Goal: Information Seeking & Learning: Learn about a topic

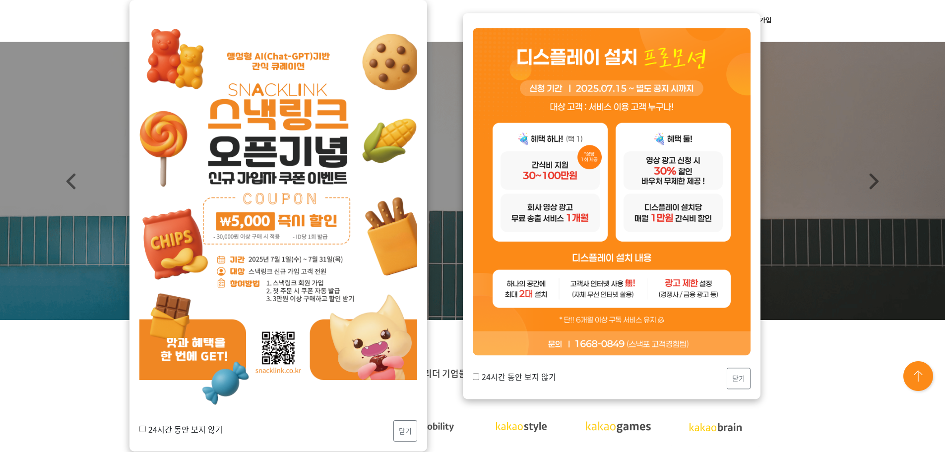
scroll to position [99, 0]
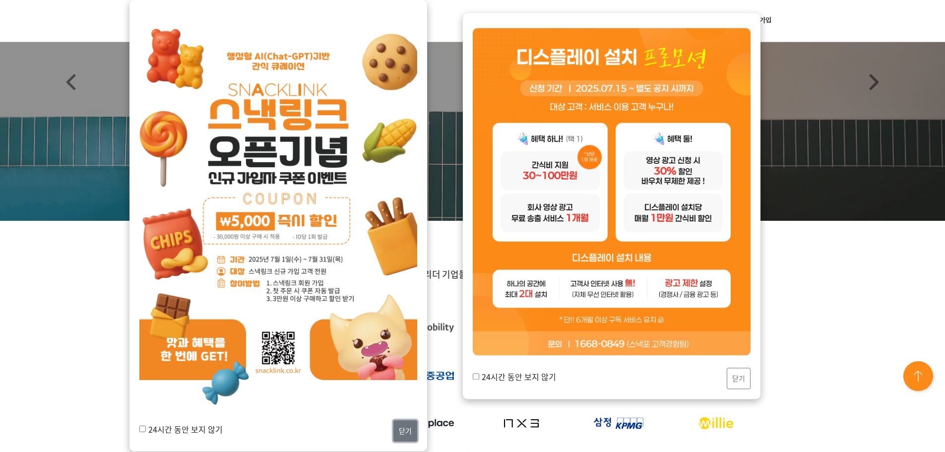
click at [402, 426] on button "닫기" at bounding box center [405, 430] width 24 height 21
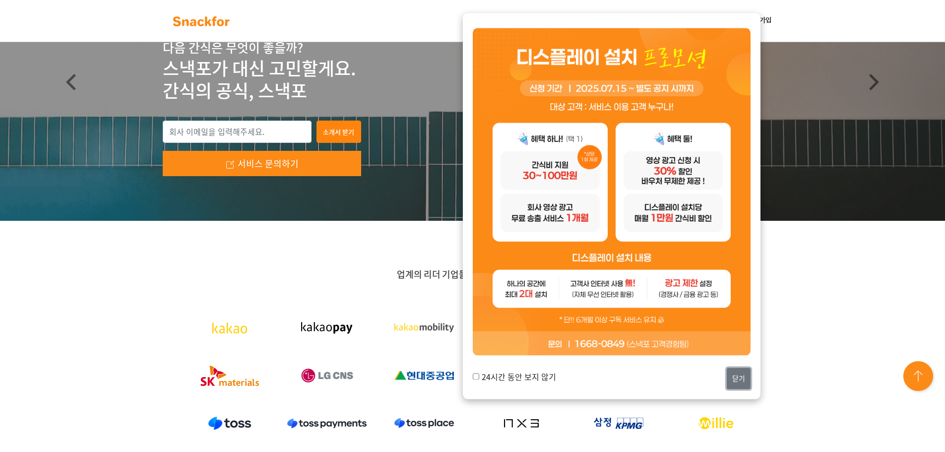
click at [734, 375] on button "닫기" at bounding box center [739, 378] width 24 height 21
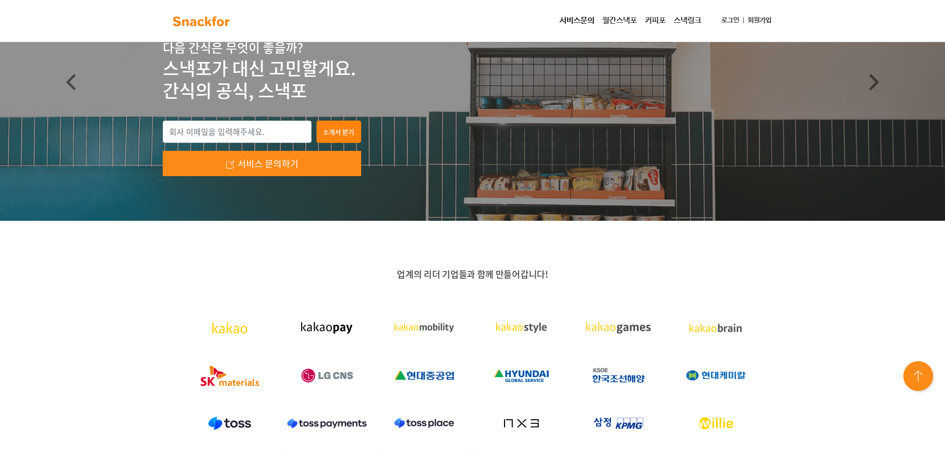
click at [64, 316] on div "업계의 리더 기업들과 함께 만들어갑니다!" at bounding box center [472, 393] width 945 height 345
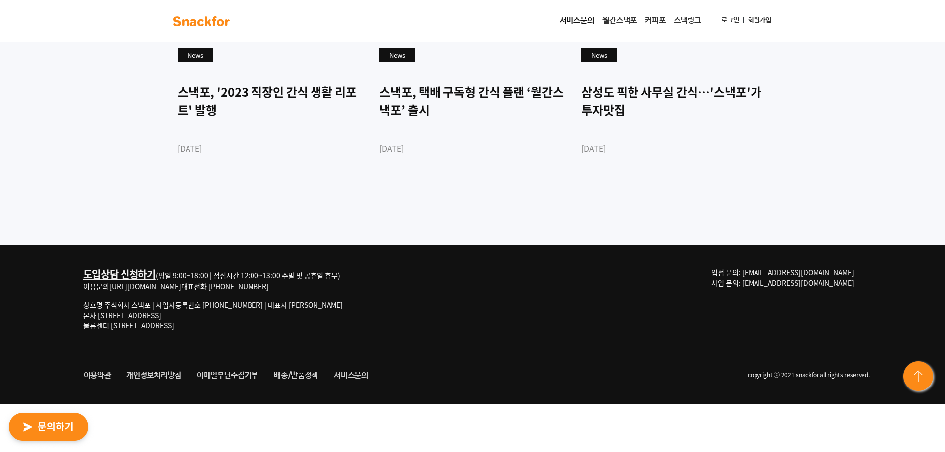
scroll to position [2710, 0]
click at [145, 331] on p "상호명 주식회사 스낵포 | 사업자등록번호 752-87-00835 | 대표자 이웅희 본사 서울 강남구 테헤란로20길 27, 3층 303호 물류센…" at bounding box center [212, 315] width 259 height 31
click at [921, 375] on img at bounding box center [919, 377] width 36 height 36
click at [703, 245] on div "언론속의 스낵포 News 스낵포, '2023 직장인 간식 생활 리포트' 발행 2023-03-28 News 스낵포, 택배 구독형 간식 플랜 ‘월…" at bounding box center [472, 95] width 945 height 298
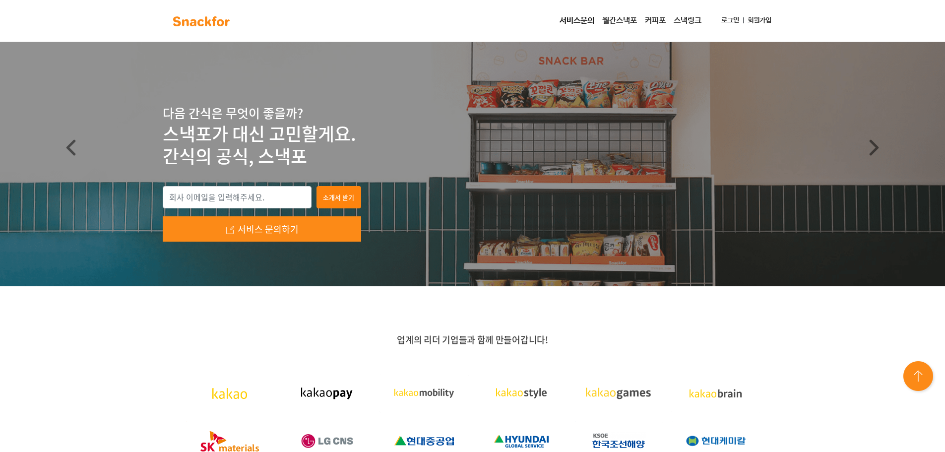
scroll to position [31, 0]
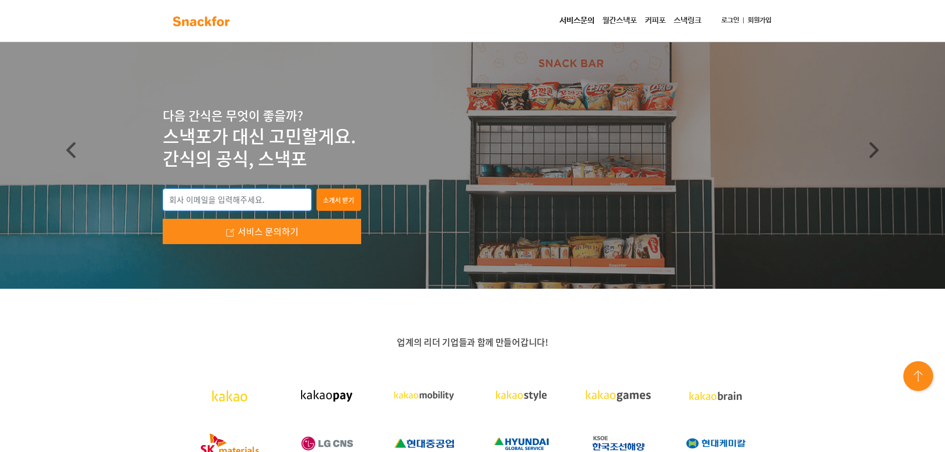
click at [246, 204] on input "email" at bounding box center [237, 199] width 149 height 23
click at [223, 26] on img at bounding box center [201, 21] width 62 height 16
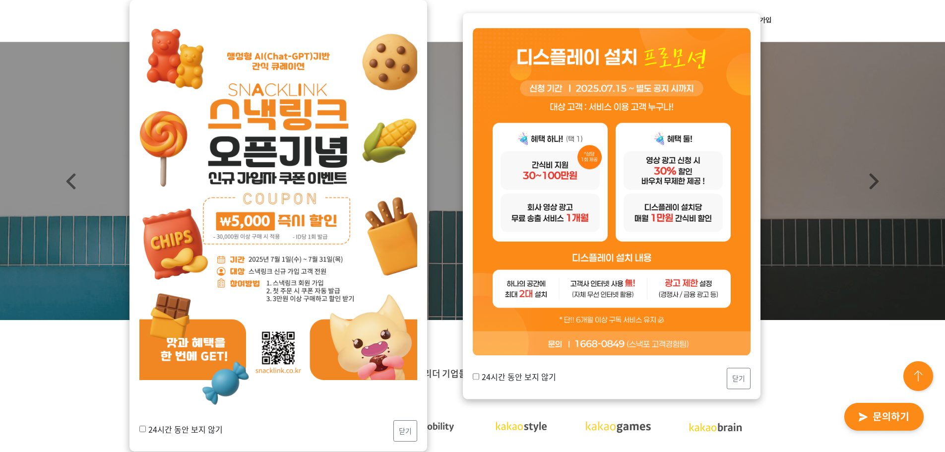
click at [743, 377] on button "닫기" at bounding box center [739, 378] width 24 height 21
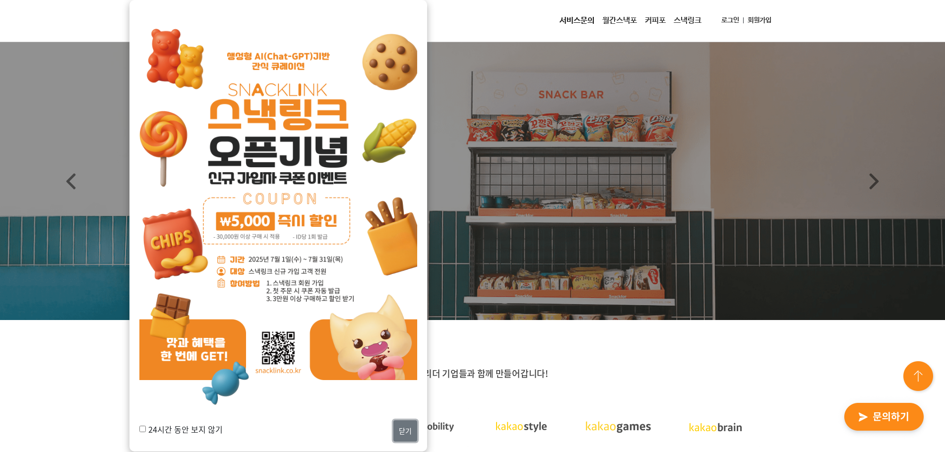
click at [406, 428] on button "닫기" at bounding box center [405, 430] width 24 height 21
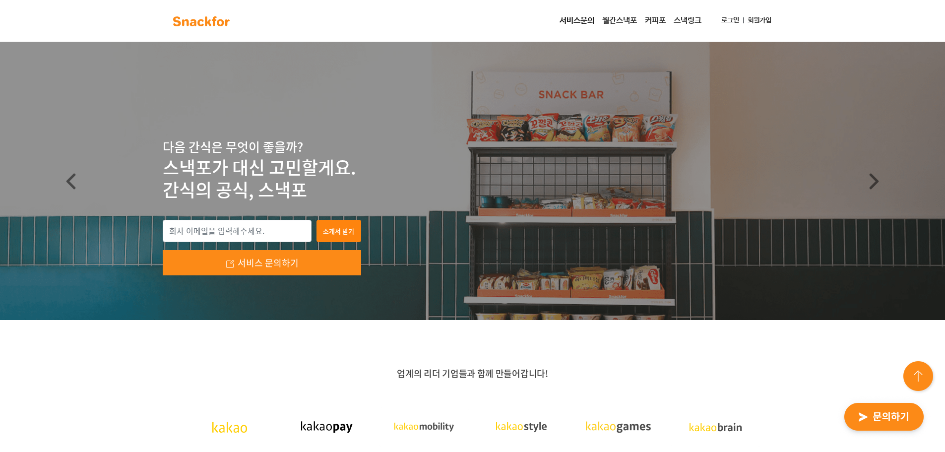
click at [197, 20] on img at bounding box center [201, 21] width 62 height 16
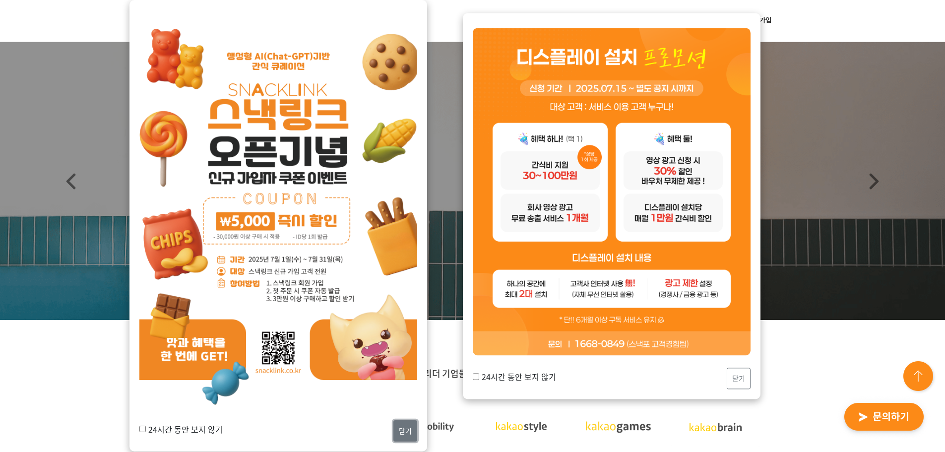
click at [396, 428] on button "닫기" at bounding box center [405, 430] width 24 height 21
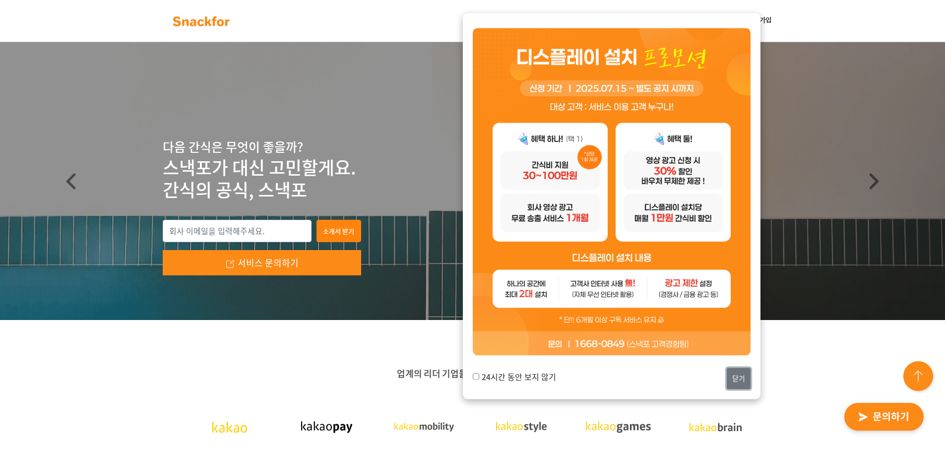
click at [743, 380] on button "닫기" at bounding box center [739, 378] width 24 height 21
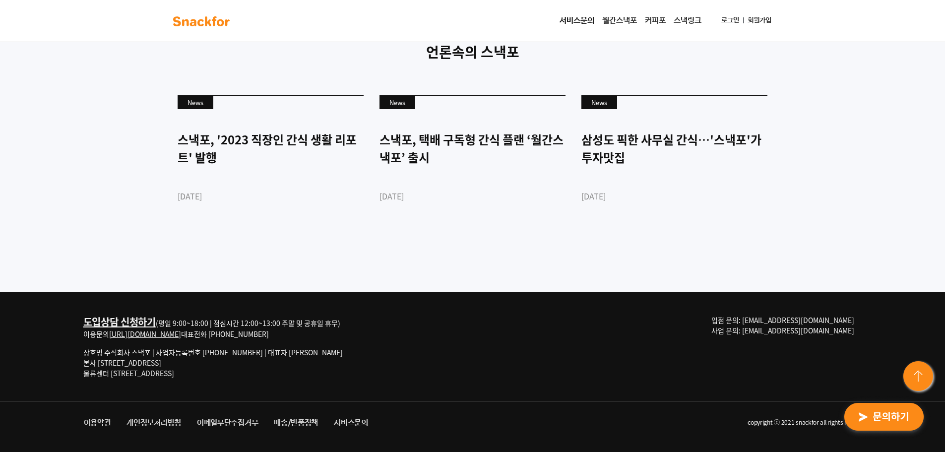
scroll to position [2710, 0]
click at [135, 375] on p "상호명 주식회사 스낵포 | 사업자등록번호 [PHONE_NUMBER] | 대표자 [PERSON_NAME] 본사 [STREET_ADDRESS] 물…" at bounding box center [212, 362] width 259 height 31
drag, startPoint x: 197, startPoint y: 373, endPoint x: 94, endPoint y: 369, distance: 103.2
click at [94, 369] on p "상호명 주식회사 스낵포 | 사업자등록번호 [PHONE_NUMBER] | 대표자 [PERSON_NAME] 본사 [STREET_ADDRESS] 물…" at bounding box center [212, 362] width 259 height 31
click at [123, 372] on p "상호명 주식회사 스낵포 | 사업자등록번호 752-87-00835 | 대표자 이웅희 본사 서울 강남구 테헤란로20길 27, 3층 303호 물류센…" at bounding box center [212, 362] width 259 height 31
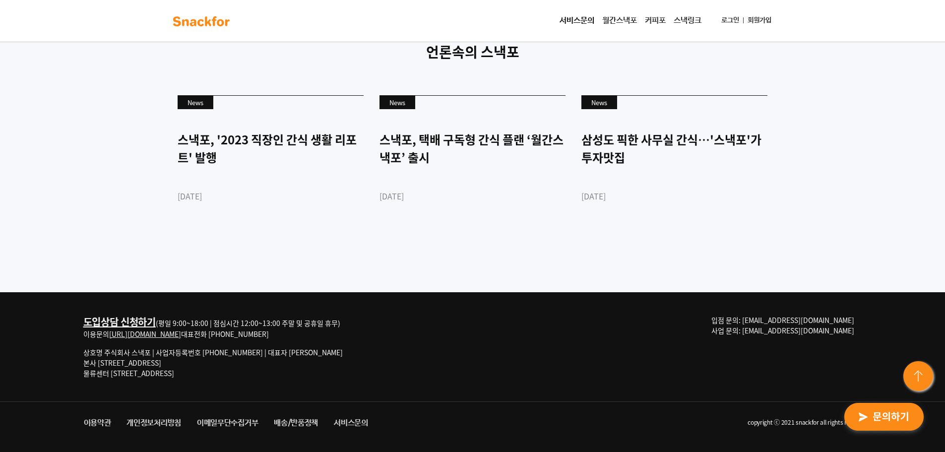
drag, startPoint x: 188, startPoint y: 365, endPoint x: 230, endPoint y: 368, distance: 41.8
click at [230, 368] on p "상호명 주식회사 스낵포 | 사업자등록번호 752-87-00835 | 대표자 이웅희 본사 서울 강남구 테헤란로20길 27, 3층 303호 물류센…" at bounding box center [212, 362] width 259 height 31
click at [537, 383] on div "도입상담 신청하기 (평일 9:00~18:00 | 점심시간 12:00~13:00 주말 및 공휴일 휴무) 이용문의 http://snackfor.c…" at bounding box center [473, 346] width 794 height 109
click at [923, 371] on img at bounding box center [919, 377] width 36 height 36
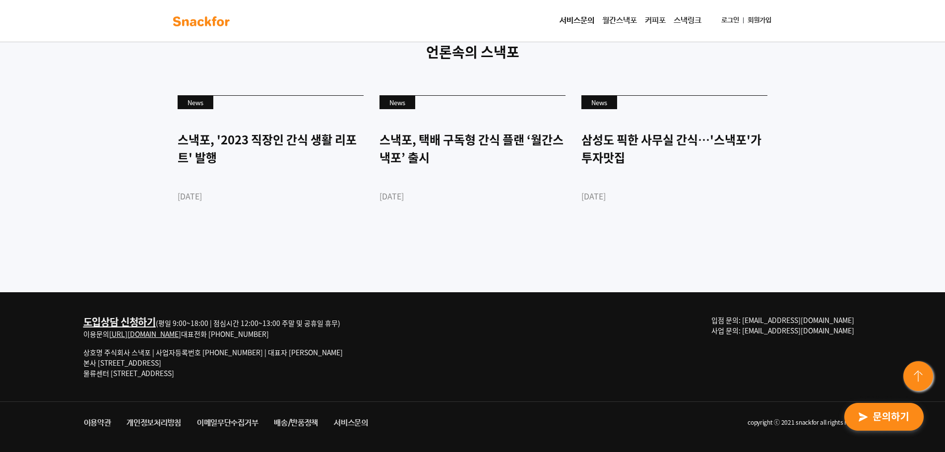
scroll to position [0, 0]
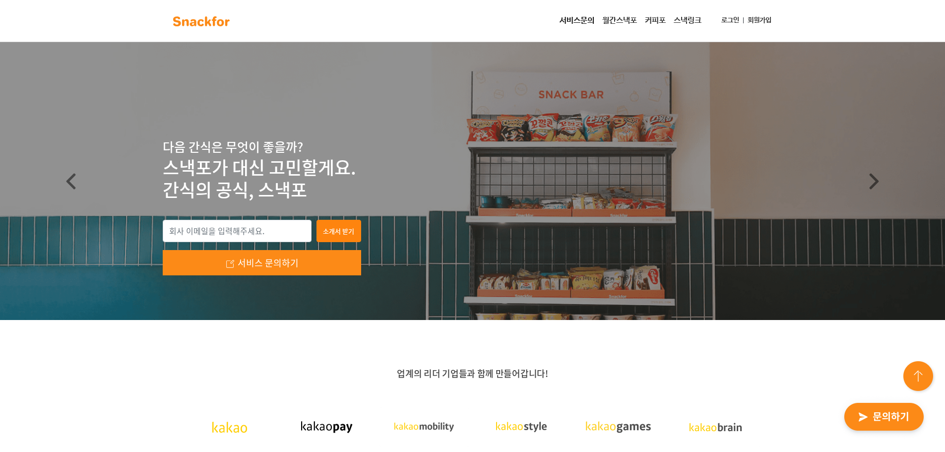
click at [204, 20] on img at bounding box center [201, 21] width 62 height 16
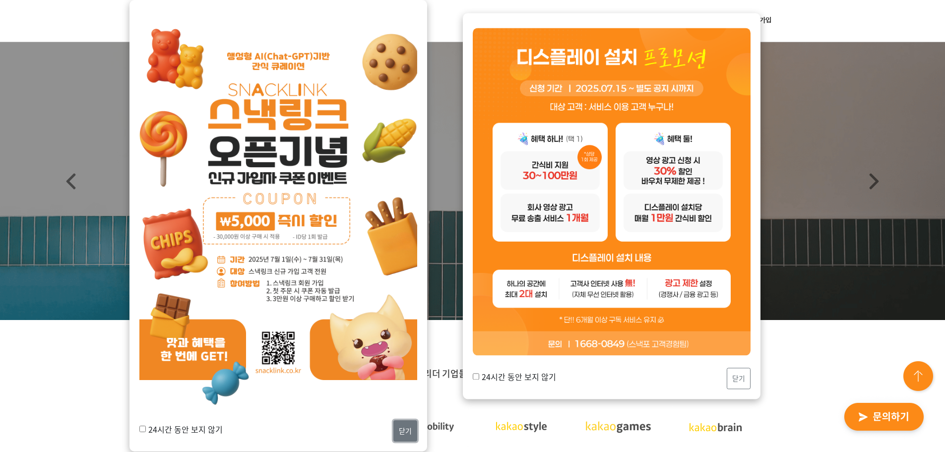
click at [396, 431] on button "닫기" at bounding box center [405, 430] width 24 height 21
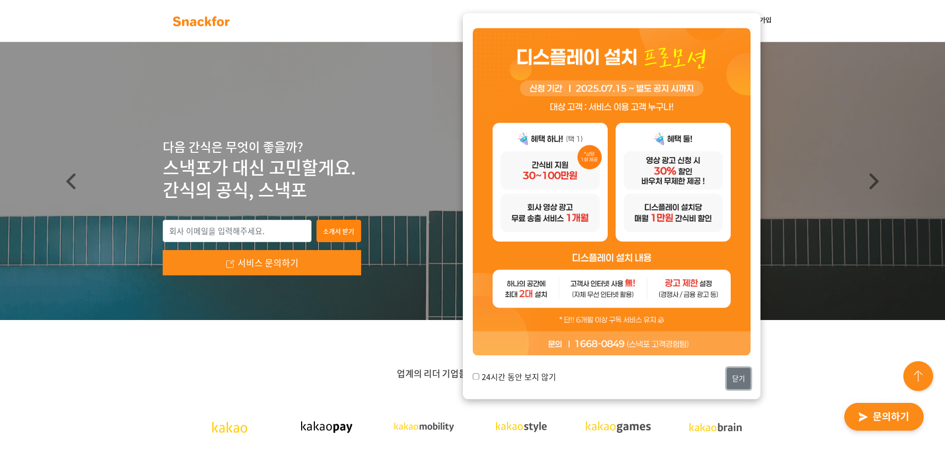
click at [739, 373] on button "닫기" at bounding box center [739, 378] width 24 height 21
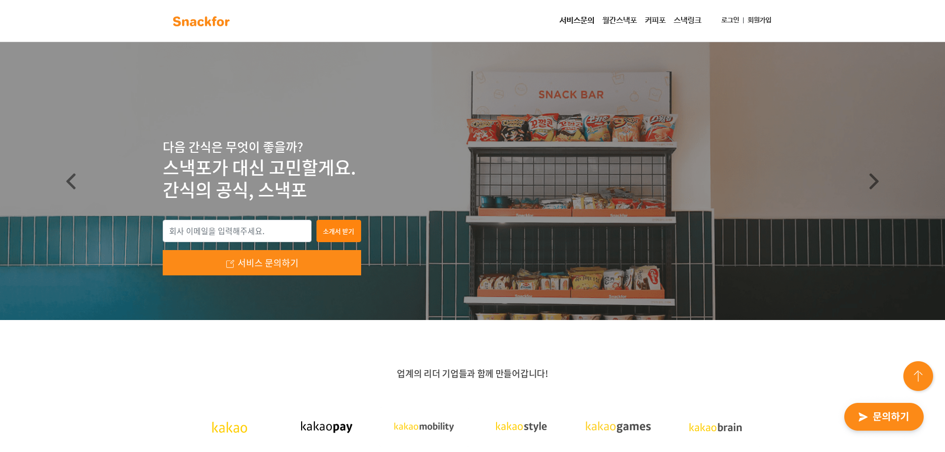
click at [576, 23] on link "서비스문의" at bounding box center [577, 21] width 43 height 20
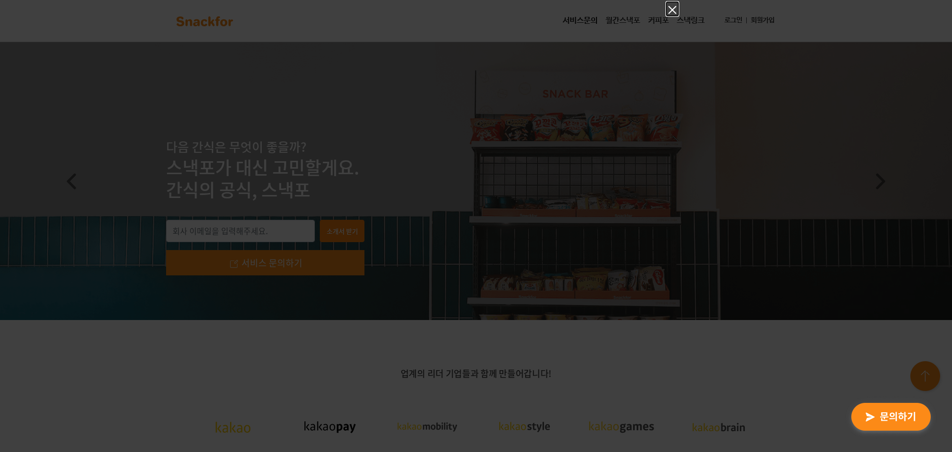
click at [672, 8] on icon "Close" at bounding box center [673, 10] width 12 height 12
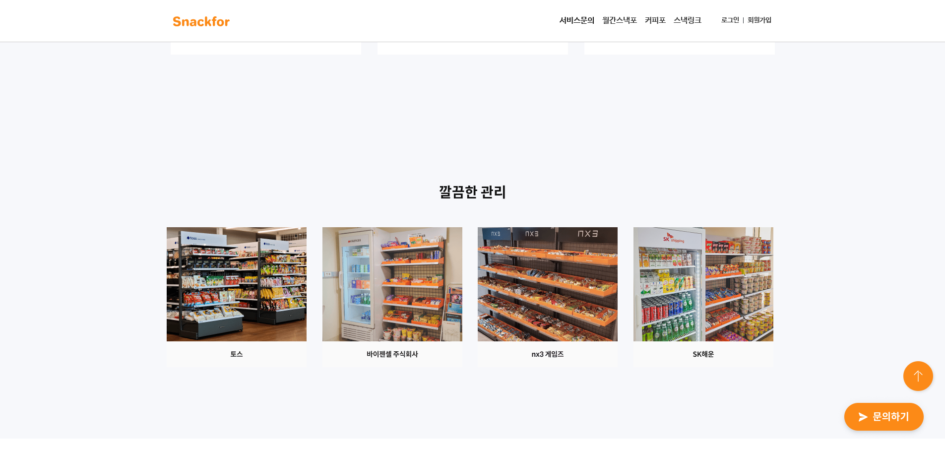
scroll to position [1042, 0]
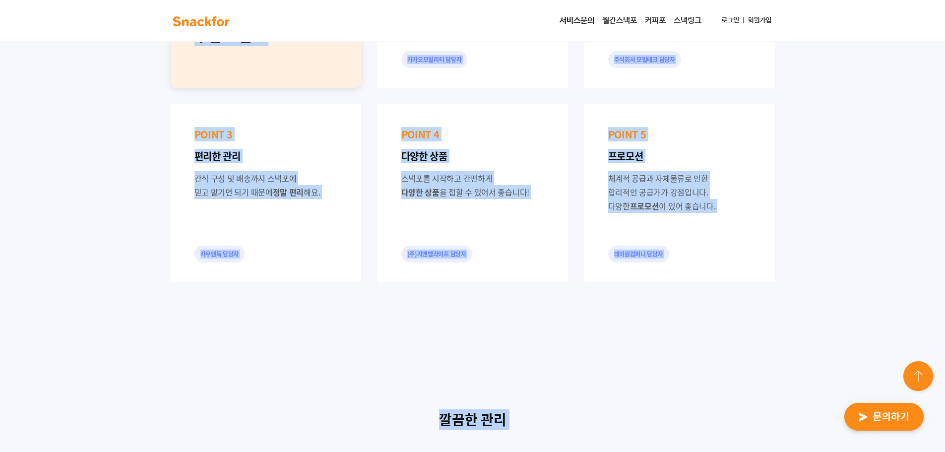
scroll to position [1073, 0]
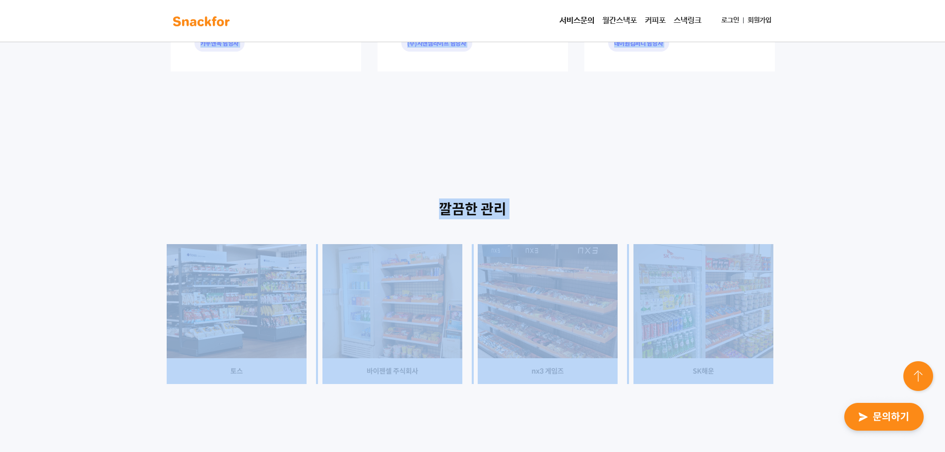
drag, startPoint x: 229, startPoint y: 241, endPoint x: 857, endPoint y: 446, distance: 660.5
click at [862, 451] on div "24시간 동안 보지 않기 닫기 24시간 동안 보지 않기 닫기 담당자 정보 × 이름 회사명 이메일 개인정보 수집 및 이용에 동의합니다. (필수)…" at bounding box center [472, 385] width 945 height 2862
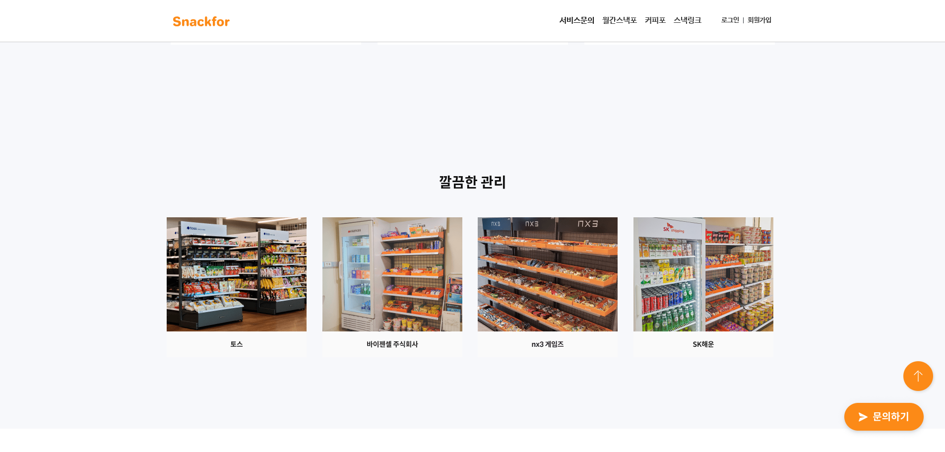
click at [774, 357] on div at bounding box center [473, 287] width 620 height 140
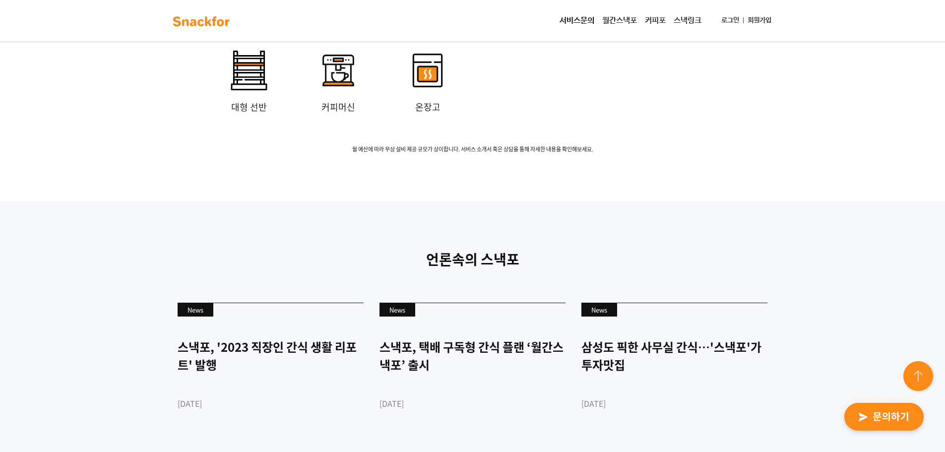
scroll to position [2660, 0]
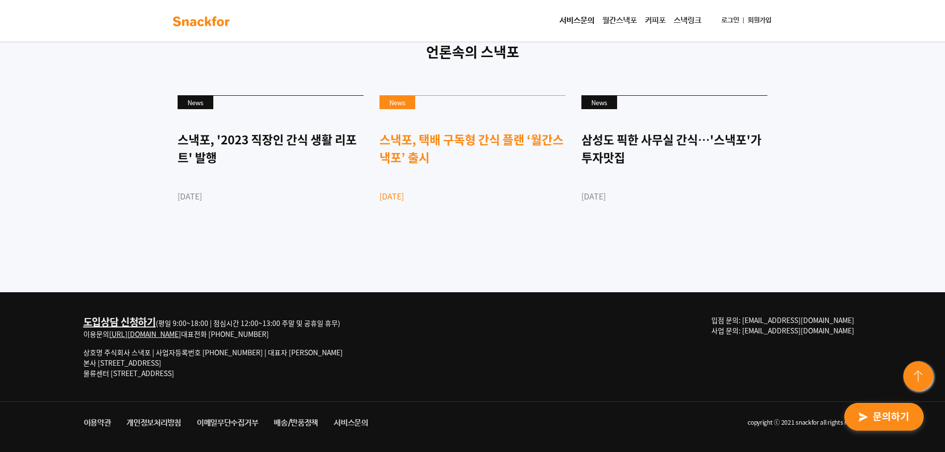
click at [492, 237] on link "News 스낵포, 택배 구독형 간식 플랜 ‘월간스낵포’ 출시 [DATE]" at bounding box center [472, 165] width 186 height 141
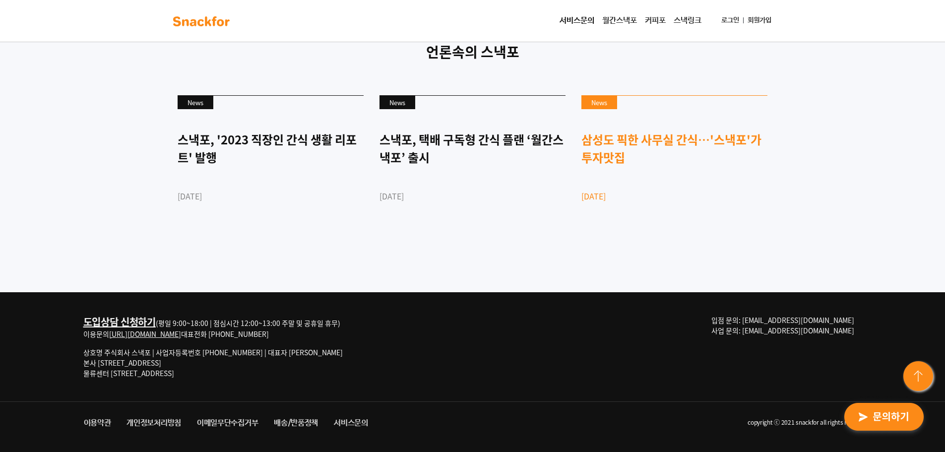
click at [658, 166] on div "삼성도 픽한 사무실 간식…'스낵포'가 투자맛집" at bounding box center [674, 148] width 186 height 36
